Goal: Information Seeking & Learning: Learn about a topic

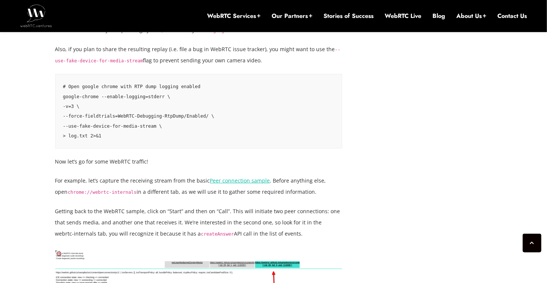
scroll to position [1474, 0]
click at [119, 189] on p "For example, let’s capture the receiving stream from the basic Peer connection …" at bounding box center [198, 185] width 287 height 22
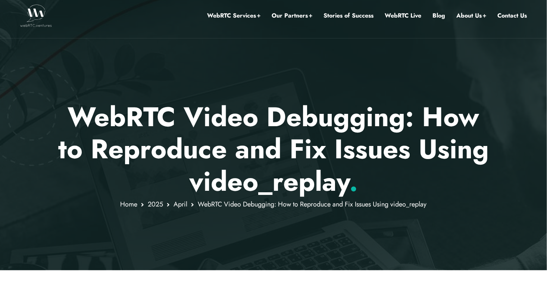
scroll to position [0, 0]
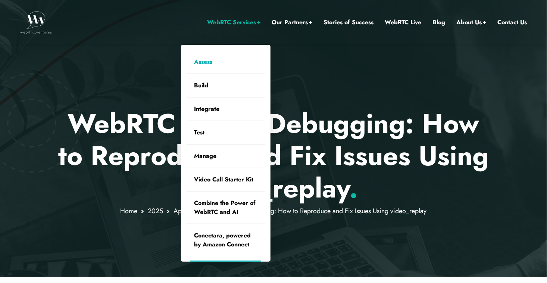
click at [203, 64] on link "Assess" at bounding box center [225, 61] width 78 height 23
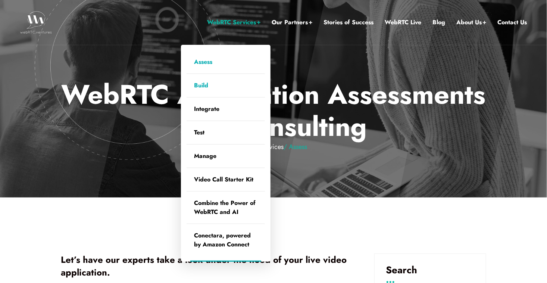
click at [198, 82] on link "Build" at bounding box center [225, 85] width 78 height 23
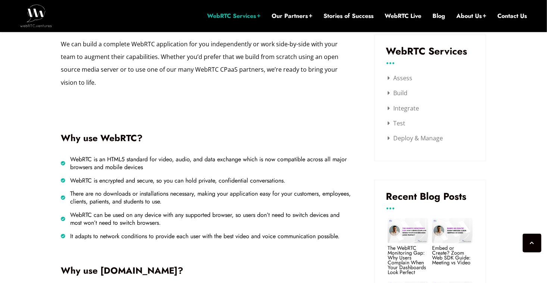
scroll to position [350, 0]
